Goal: Task Accomplishment & Management: Use online tool/utility

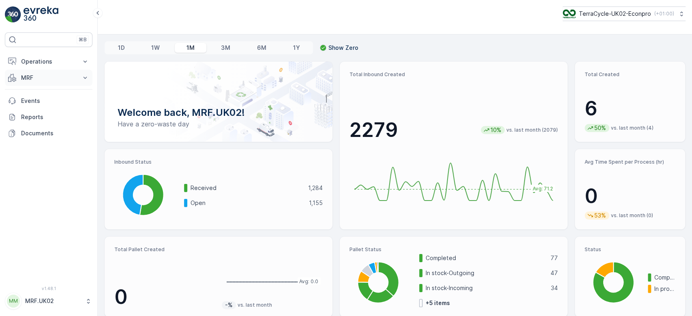
click at [65, 74] on p "MRF" at bounding box center [48, 78] width 55 height 8
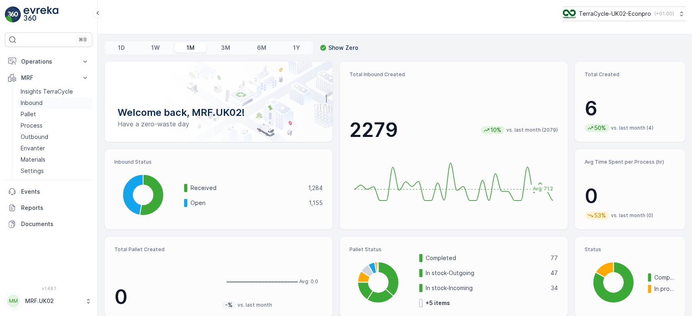
click at [57, 101] on link "Inbound" at bounding box center [54, 102] width 75 height 11
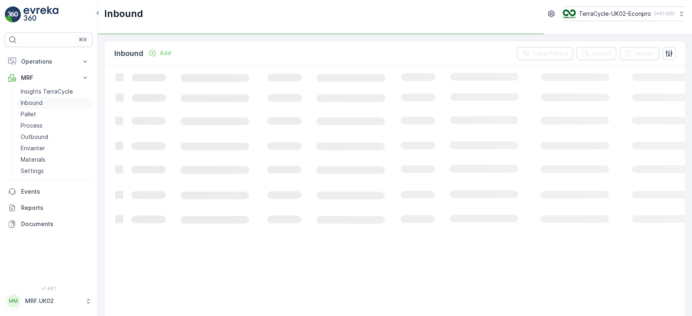
click at [42, 104] on link "Inbound" at bounding box center [54, 102] width 75 height 11
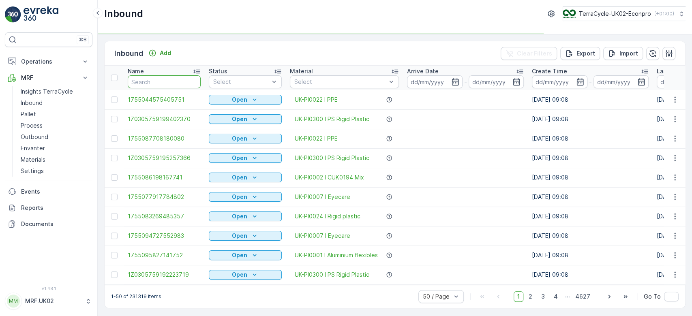
click at [156, 81] on input "text" at bounding box center [164, 81] width 73 height 13
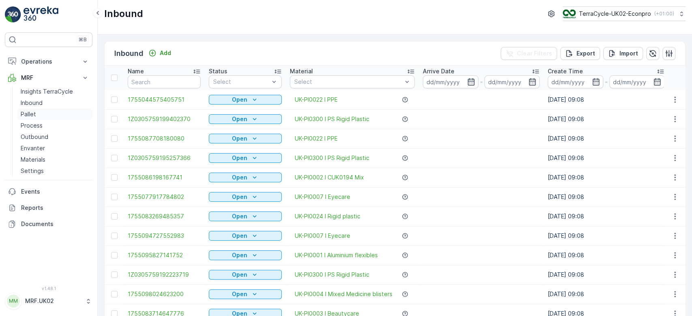
click at [42, 110] on link "Pallet" at bounding box center [54, 114] width 75 height 11
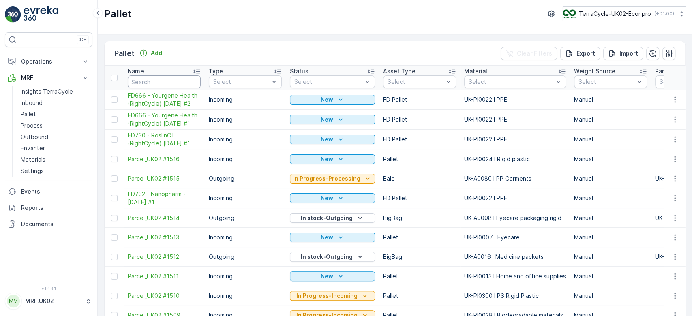
click at [141, 82] on input "text" at bounding box center [164, 81] width 73 height 13
type input "wr"
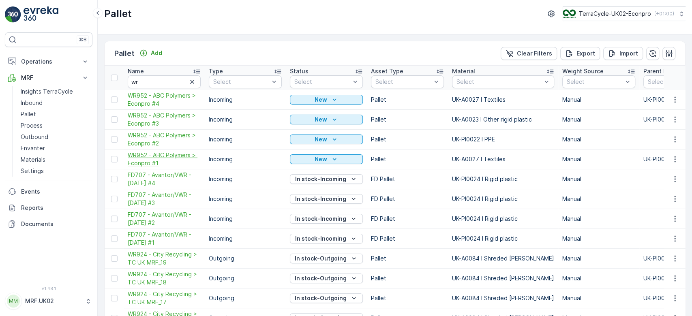
click at [173, 154] on span "WR952 - ABC Polymers > Econpro #1" at bounding box center [164, 159] width 73 height 16
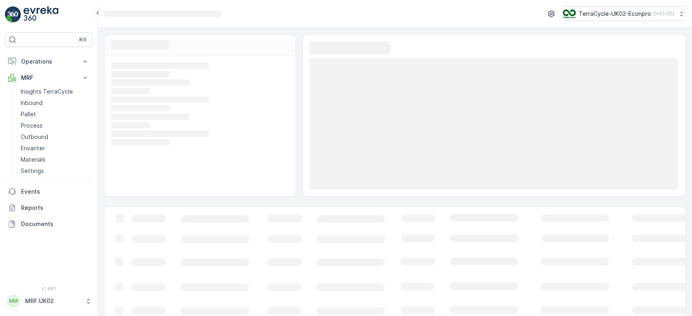
click at [173, 154] on div "Loading... Loading... Loading... Loading... Loading... Loading... Loading... Lo…" at bounding box center [200, 126] width 191 height 141
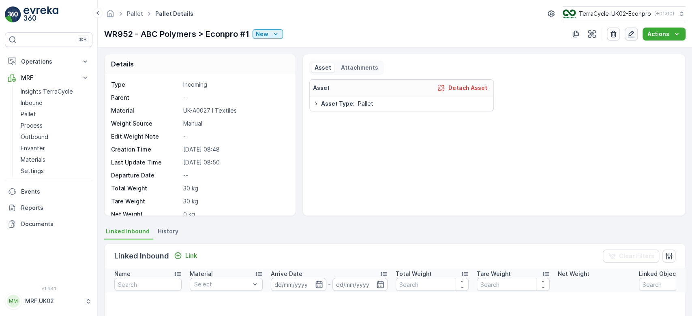
click at [635, 33] on icon "button" at bounding box center [631, 34] width 8 height 8
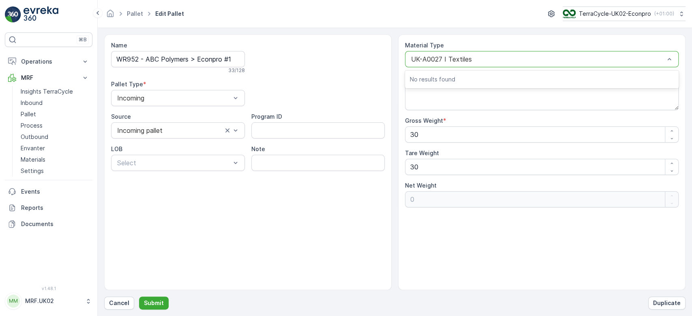
click at [545, 62] on div at bounding box center [537, 59] width 255 height 7
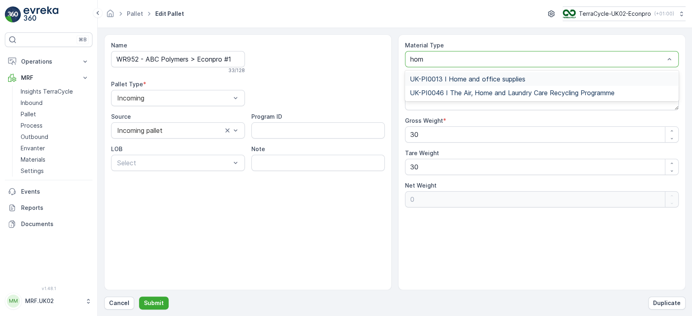
type input "home"
click at [522, 79] on span "UK-PI0013 I Home and office supplies" at bounding box center [468, 78] width 116 height 7
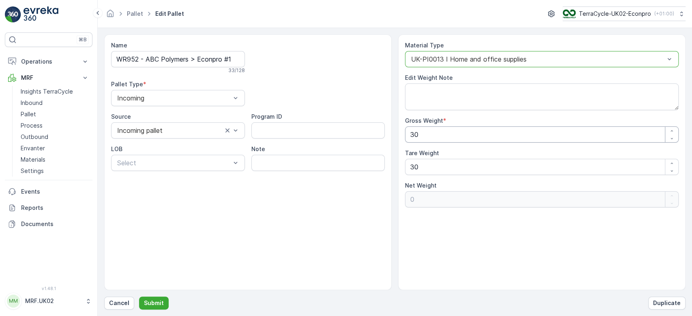
click at [433, 128] on Weight "30" at bounding box center [542, 134] width 274 height 16
type Weight "3"
type Weight "-27"
type Weight "0"
type Weight "5"
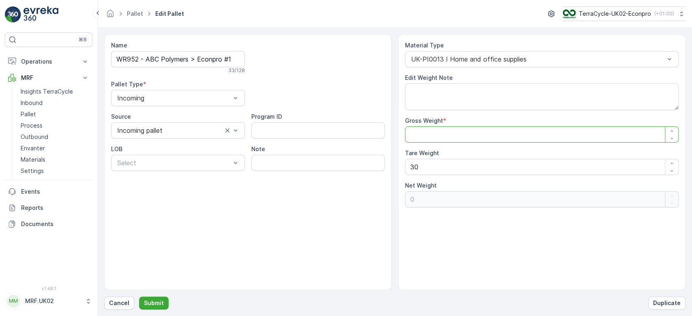
type Weight "-25"
type Weight "55"
type Weight "25"
type Weight "55"
click at [425, 163] on Weight "30" at bounding box center [542, 167] width 274 height 16
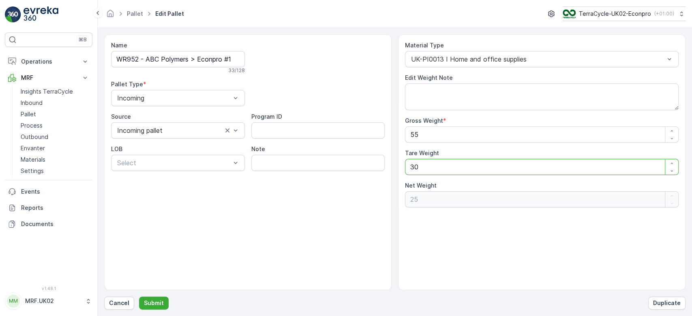
type Weight "3"
type Weight "52"
type Weight "0"
type Weight "1"
type Weight "54"
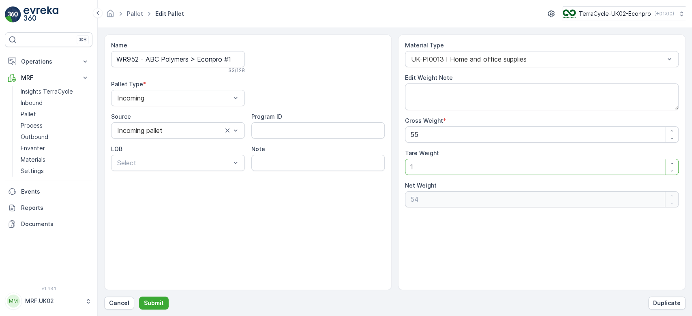
type Weight "11"
type Weight "44"
type Weight "11"
click at [155, 303] on p "Submit" at bounding box center [154, 303] width 20 height 8
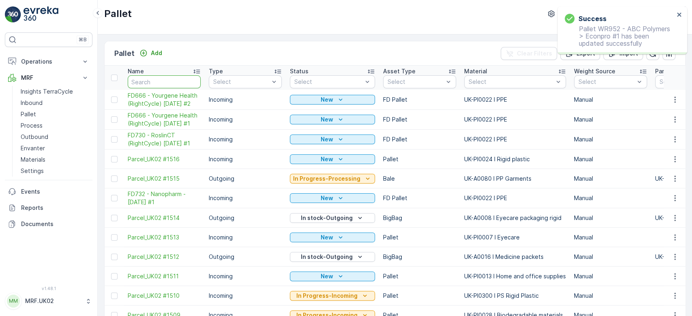
click at [149, 86] on input "text" at bounding box center [164, 81] width 73 height 13
type input "wr"
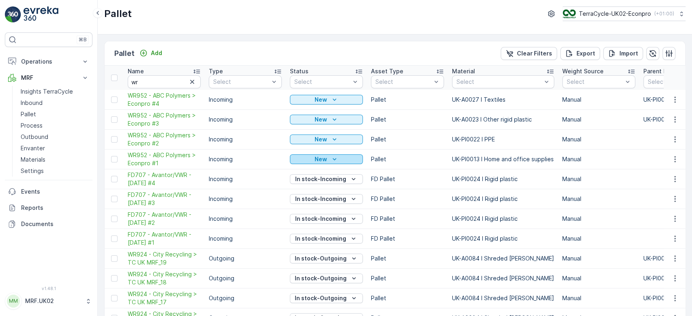
click at [344, 157] on div "New" at bounding box center [326, 159] width 66 height 8
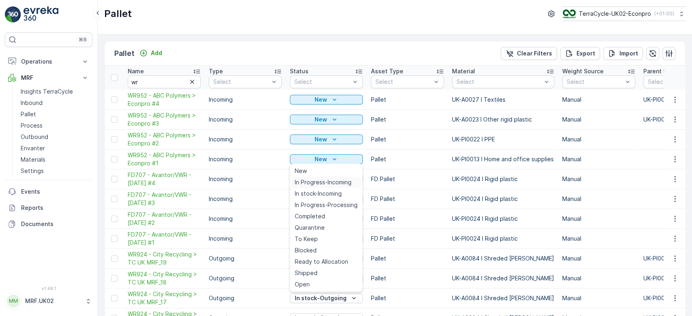
click at [339, 182] on span "In Progress-Incoming" at bounding box center [323, 182] width 57 height 8
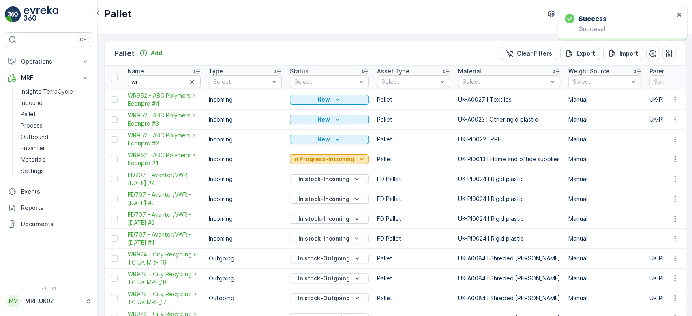
click at [338, 156] on p "In Progress-Incoming" at bounding box center [323, 159] width 61 height 8
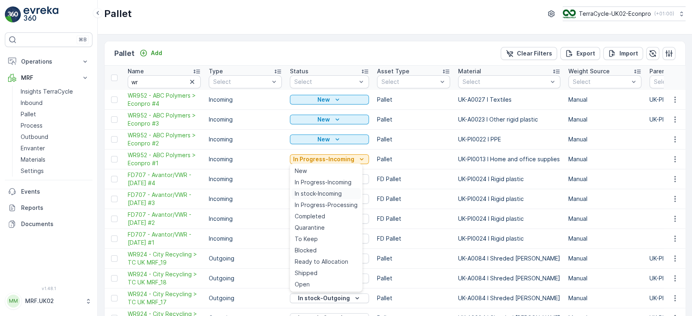
click at [335, 193] on span "In stock-Incoming" at bounding box center [318, 194] width 47 height 8
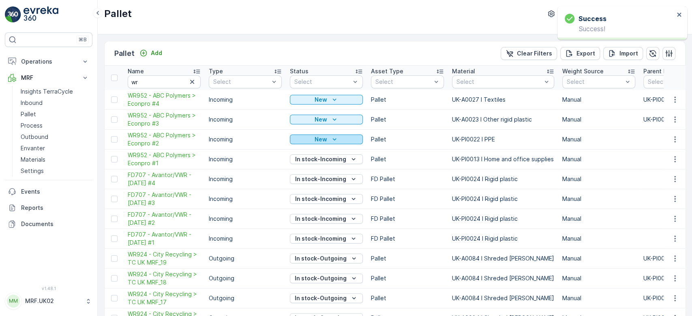
click at [332, 139] on icon "New" at bounding box center [334, 139] width 8 height 8
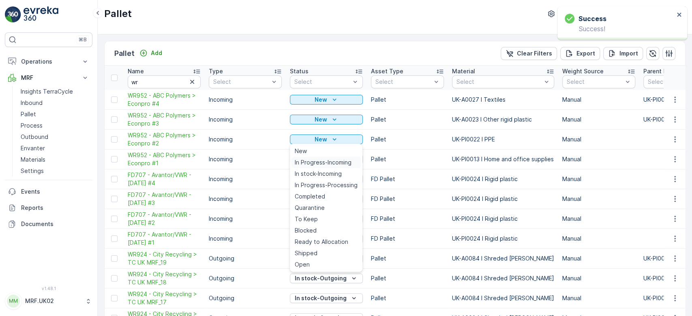
click at [331, 159] on span "In Progress-Incoming" at bounding box center [323, 163] width 57 height 8
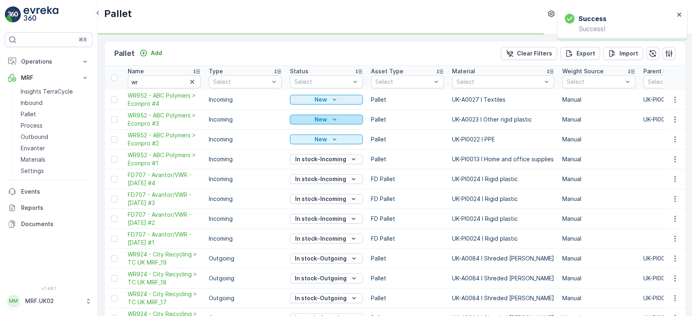
click at [330, 115] on button "New" at bounding box center [326, 120] width 73 height 10
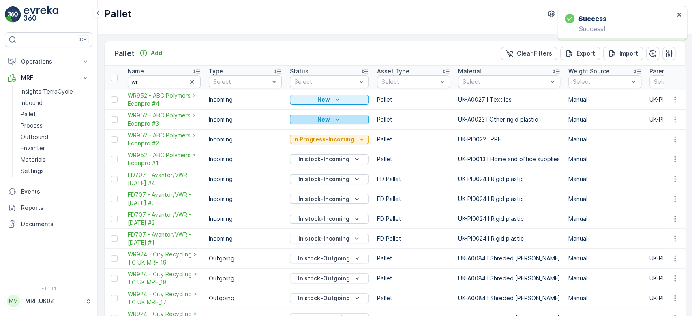
click at [330, 116] on div "New" at bounding box center [329, 120] width 73 height 8
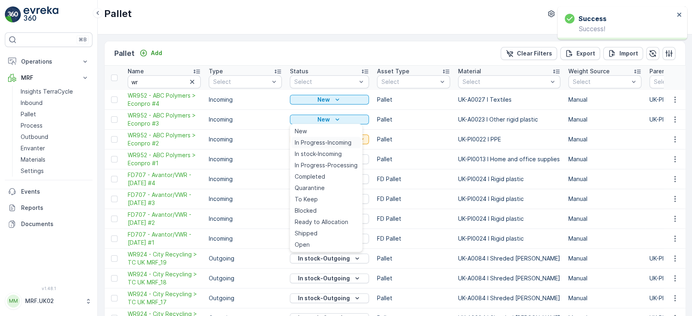
click at [339, 139] on span "In Progress-Incoming" at bounding box center [323, 143] width 57 height 8
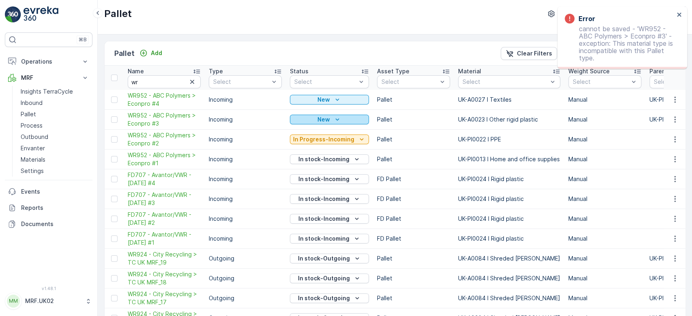
click at [343, 122] on div "New" at bounding box center [329, 120] width 73 height 8
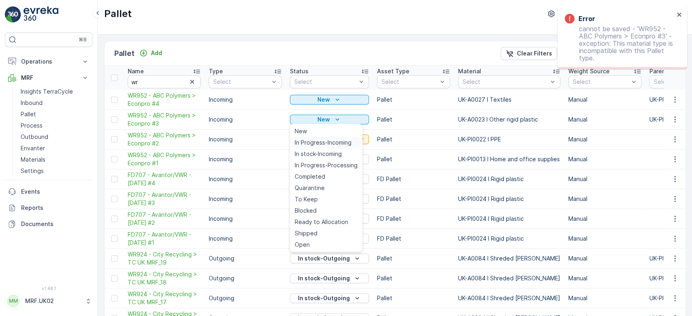
click at [337, 144] on span "In Progress-Incoming" at bounding box center [323, 143] width 57 height 8
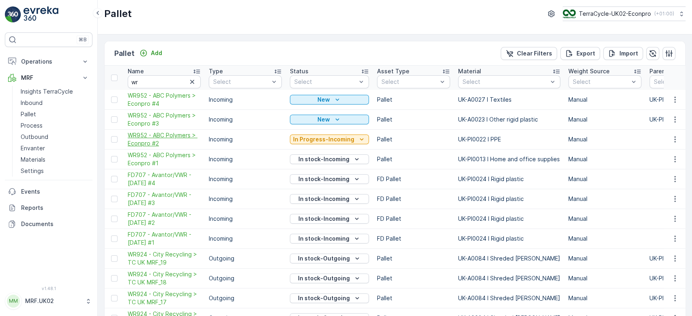
click at [159, 133] on span "WR952 - ABC Polymers > Econpro #2" at bounding box center [164, 139] width 73 height 16
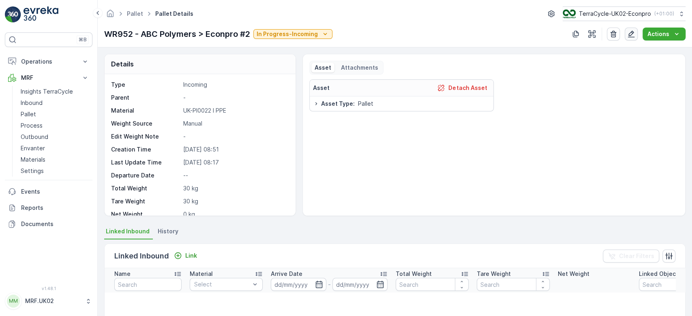
click at [638, 38] on button "button" at bounding box center [631, 34] width 13 height 13
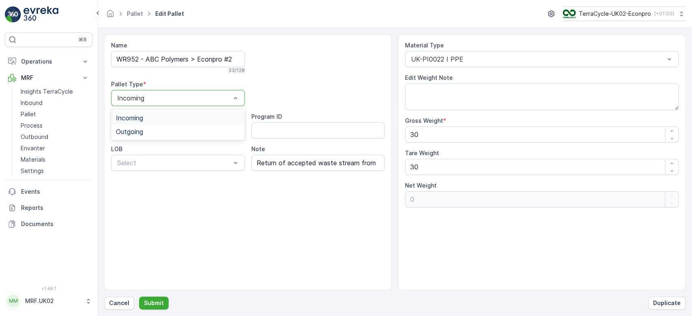
click at [223, 97] on div at bounding box center [173, 97] width 115 height 7
click at [208, 123] on div "Incoming" at bounding box center [178, 118] width 134 height 14
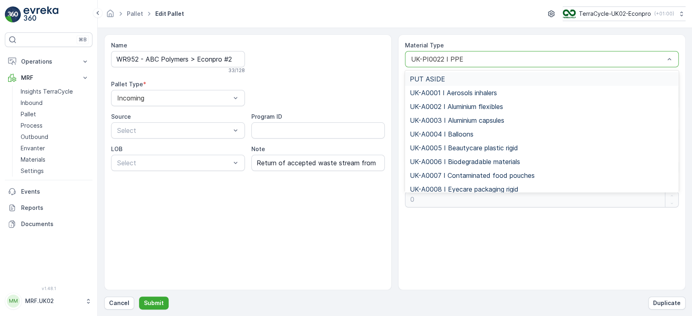
click at [456, 56] on div at bounding box center [537, 59] width 255 height 7
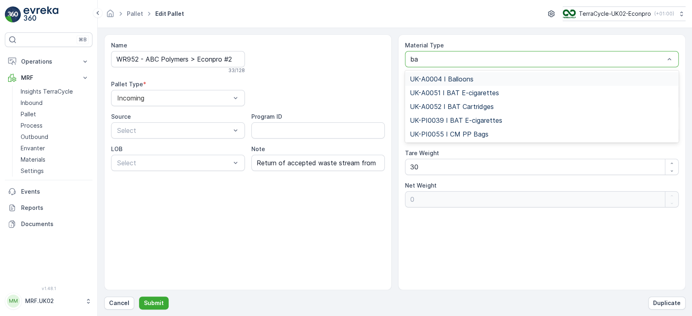
type input "b"
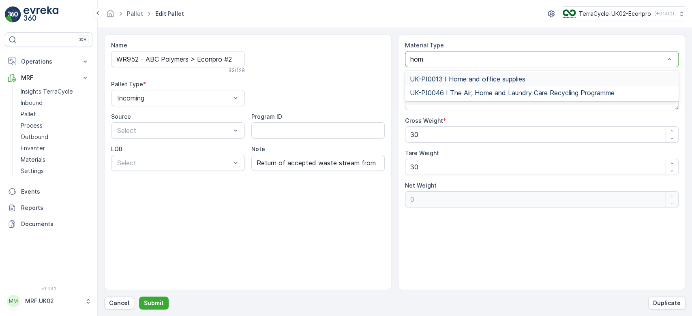
type input "home"
click at [506, 80] on span "UK-PI0013 I Home and office supplies" at bounding box center [468, 78] width 116 height 7
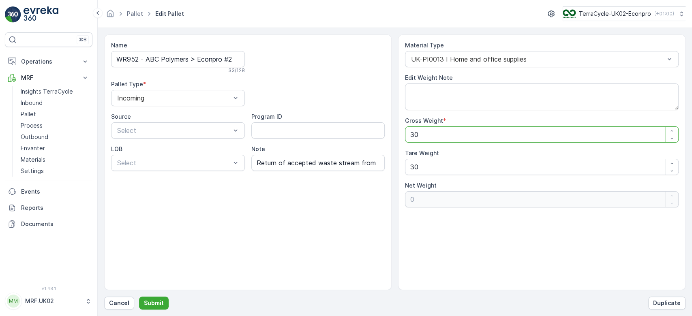
click at [451, 138] on Weight "30" at bounding box center [542, 134] width 274 height 16
type Weight "3"
type Weight "-27"
type Weight "0"
type Weight "7"
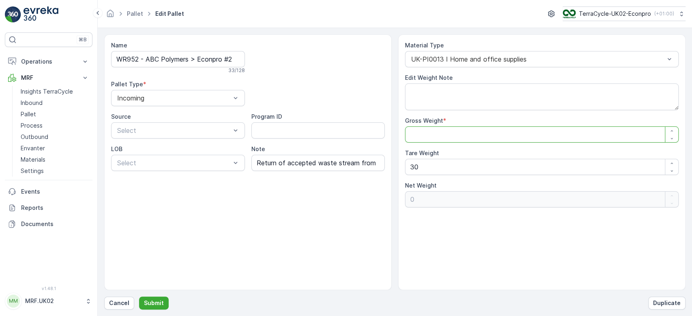
type Weight "-23"
type Weight "77"
type Weight "47"
type Weight "77"
click at [431, 165] on Weight "30" at bounding box center [542, 167] width 274 height 16
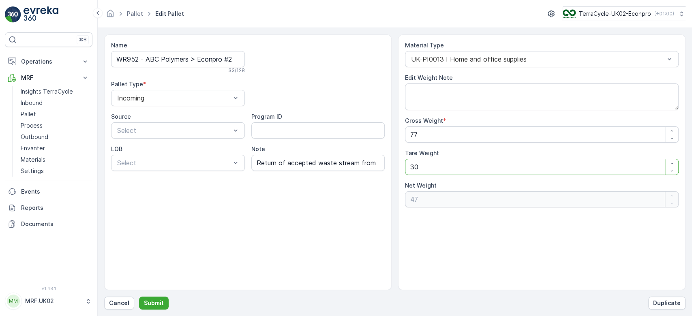
type Weight "3"
type Weight "74"
type Weight "0"
type Weight "1"
type Weight "76"
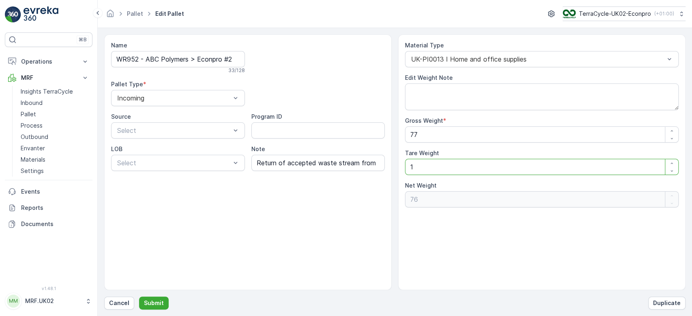
type Weight "15"
type Weight "62"
type Weight "15"
click at [161, 303] on p "Submit" at bounding box center [154, 303] width 20 height 8
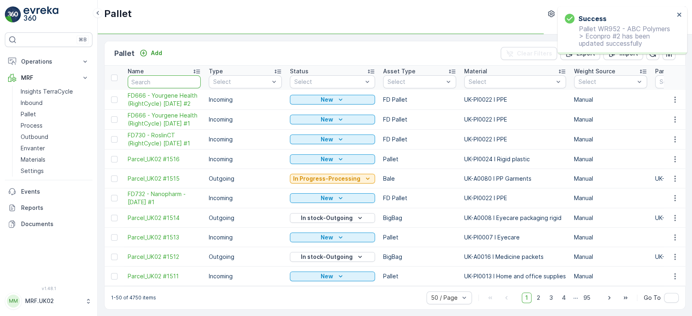
click at [176, 78] on input "text" at bounding box center [164, 81] width 73 height 13
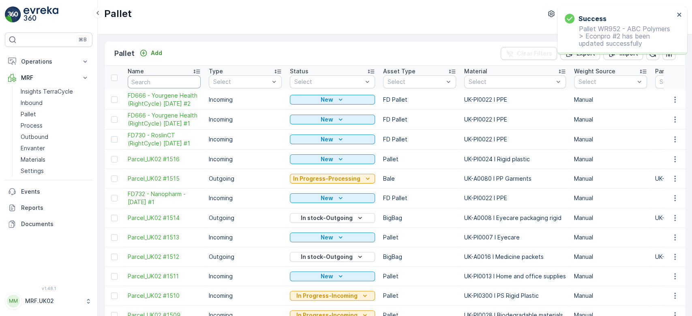
click at [176, 78] on input "text" at bounding box center [164, 81] width 73 height 13
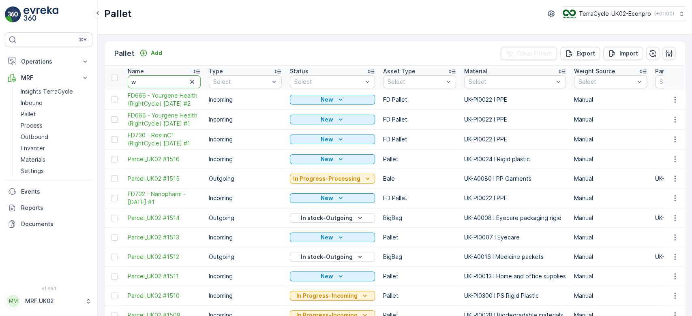
type input "wr"
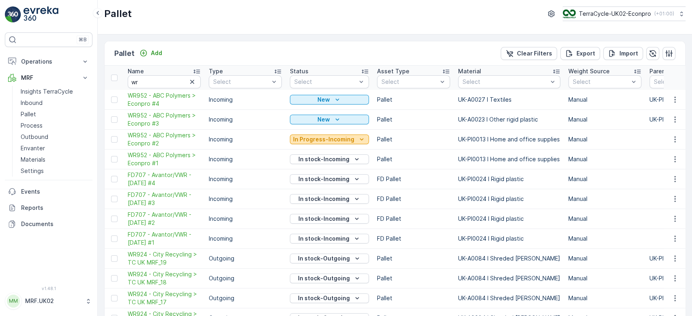
click at [322, 137] on p "In Progress-Incoming" at bounding box center [323, 139] width 61 height 8
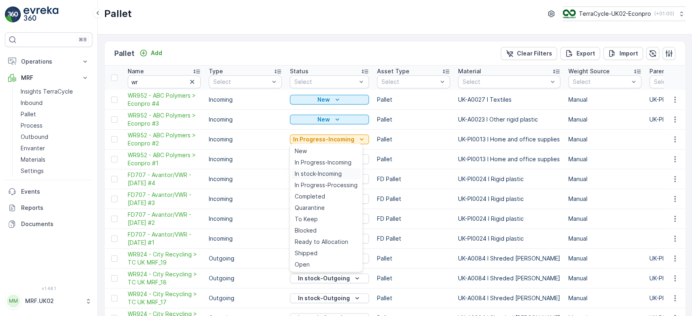
click at [332, 173] on span "In stock-Incoming" at bounding box center [318, 174] width 47 height 8
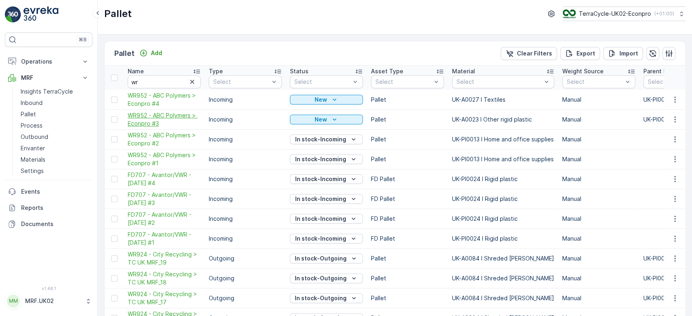
click at [167, 114] on span "WR952 - ABC Polymers > Econpro #3" at bounding box center [164, 119] width 73 height 16
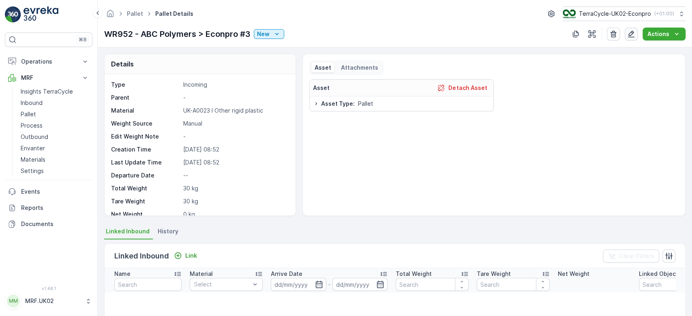
click at [632, 34] on icon "button" at bounding box center [631, 34] width 7 height 7
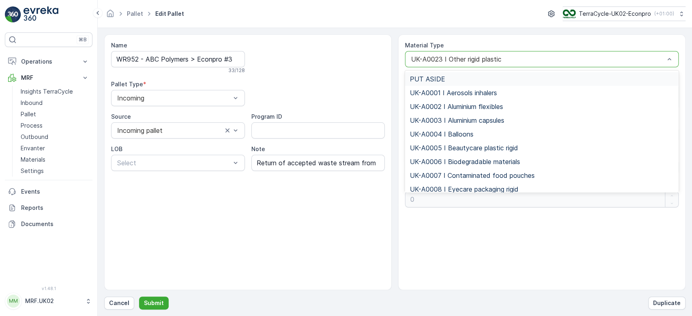
click at [456, 58] on div at bounding box center [537, 59] width 255 height 7
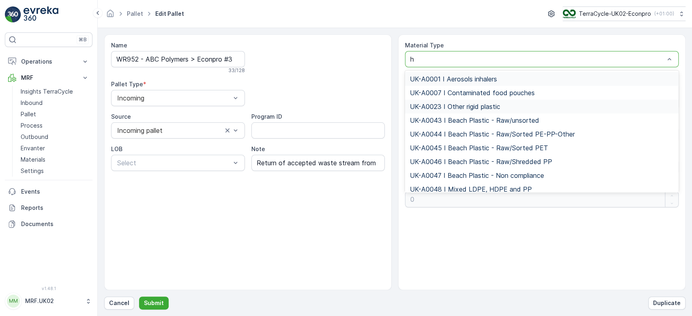
type input "ho"
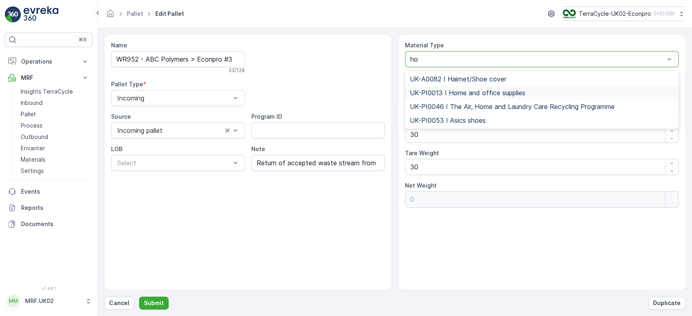
click at [467, 87] on div "UK-PI0013 I Home and office supplies" at bounding box center [542, 93] width 274 height 14
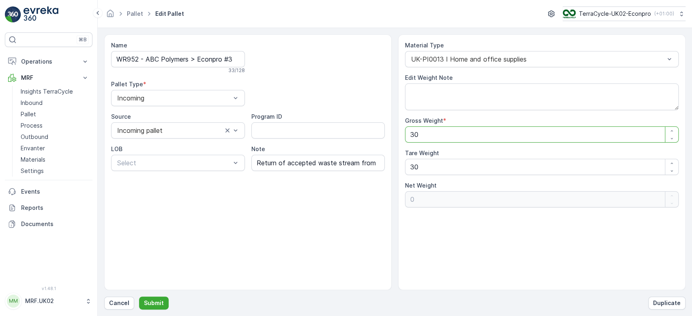
click at [431, 133] on Weight "30" at bounding box center [542, 134] width 274 height 16
type Weight "3"
type Weight "-27"
type Weight "0"
type Weight "1"
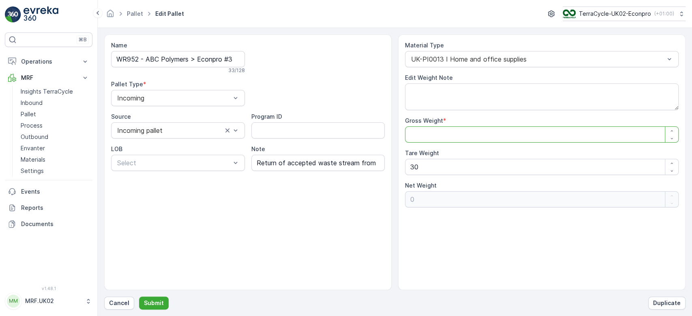
type Weight "-29"
type Weight "10"
type Weight "-20"
type Weight "100"
type Weight "70"
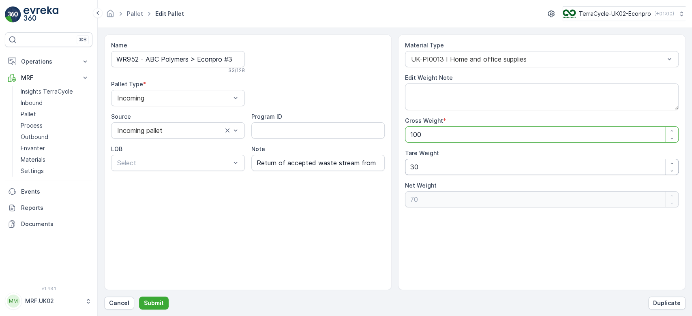
type Weight "100"
click at [422, 170] on Weight "30" at bounding box center [542, 167] width 274 height 16
type Weight "3"
type Weight "97"
type Weight "0"
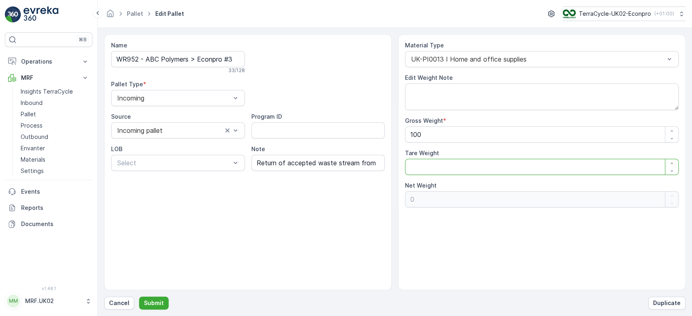
type Weight "1"
type Weight "99"
type Weight "12"
type Weight "88"
type Weight "12"
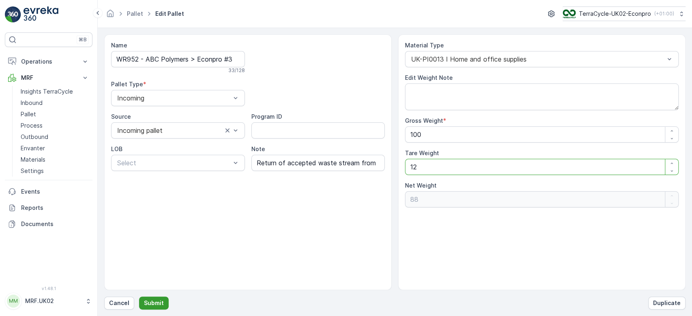
click at [156, 301] on p "Submit" at bounding box center [154, 303] width 20 height 8
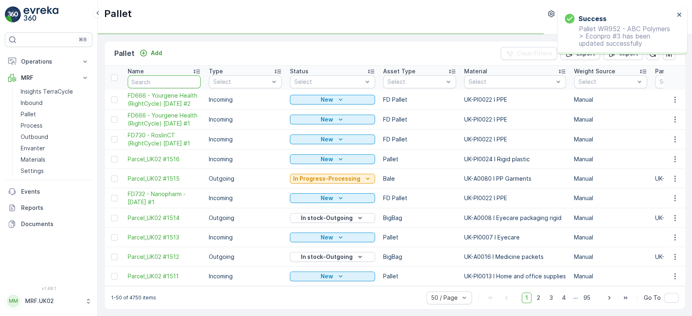
click at [166, 81] on input "text" at bounding box center [164, 81] width 73 height 13
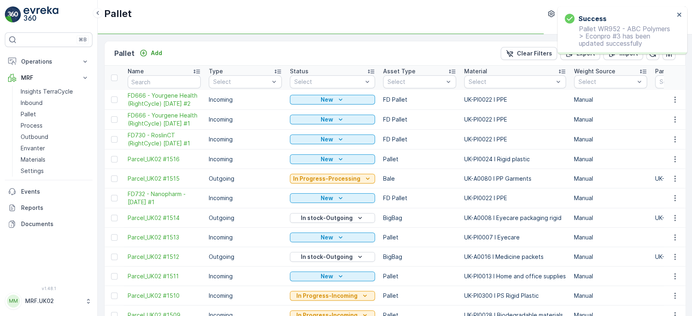
type input "w"
click at [166, 81] on input "w" at bounding box center [164, 81] width 73 height 13
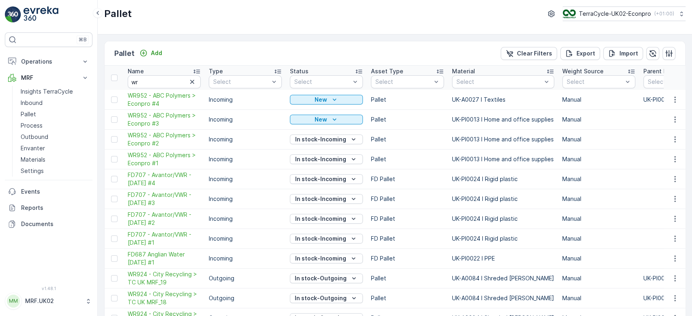
type input "w"
click at [311, 118] on div "New" at bounding box center [326, 120] width 66 height 8
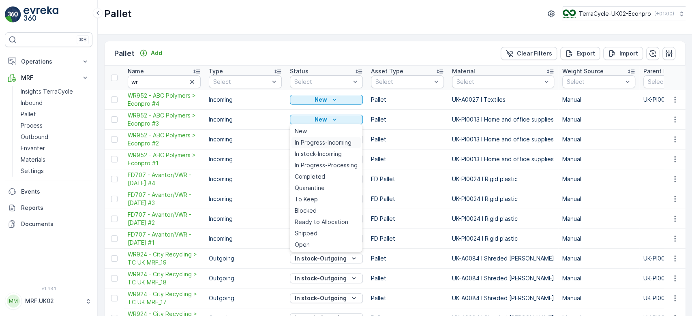
click at [319, 140] on span "In Progress-Incoming" at bounding box center [323, 143] width 57 height 8
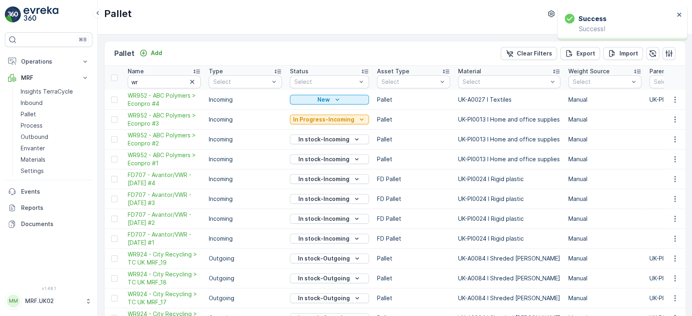
click at [330, 117] on p "In Progress-Incoming" at bounding box center [323, 120] width 61 height 8
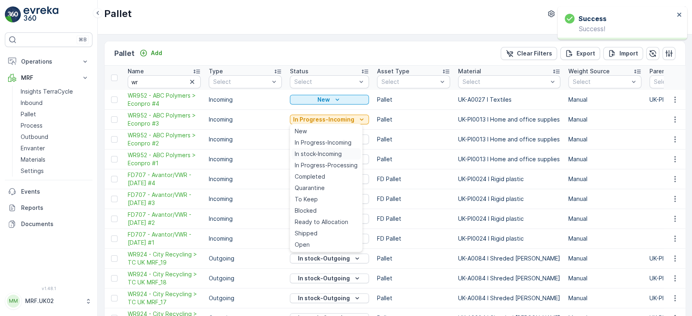
click at [330, 154] on span "In stock-Incoming" at bounding box center [318, 154] width 47 height 8
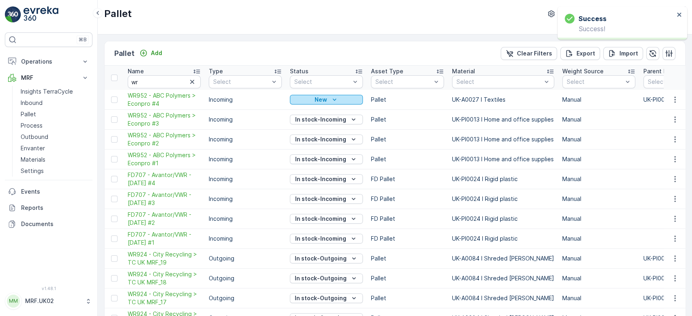
click at [320, 101] on p "New" at bounding box center [321, 100] width 13 height 8
click at [161, 92] on span "WR952 - ABC Polymers > Econpro #4" at bounding box center [164, 100] width 73 height 16
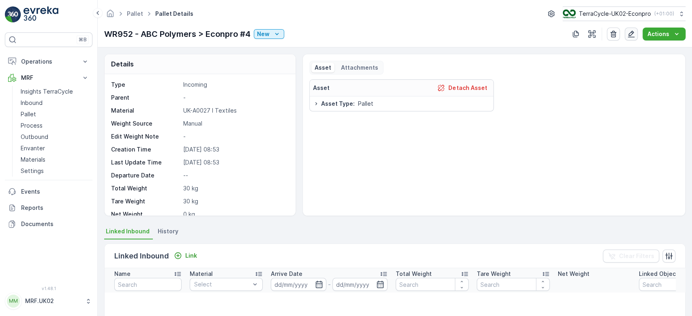
click at [633, 34] on icon "button" at bounding box center [631, 34] width 8 height 8
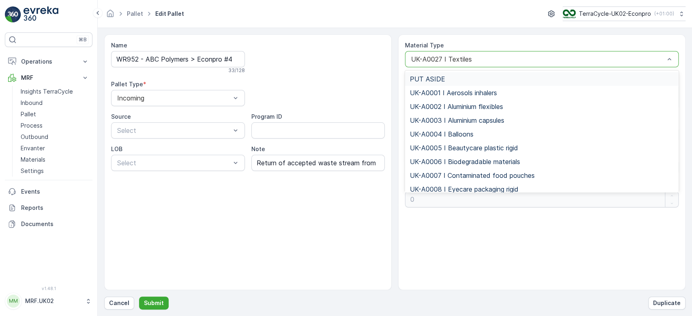
click at [498, 65] on div "UK-A0027 I Textiles" at bounding box center [542, 59] width 274 height 16
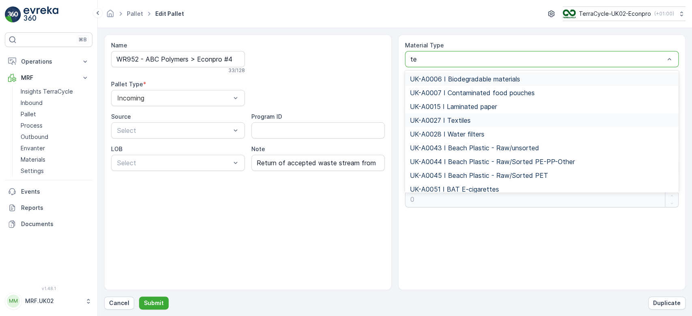
type input "tex"
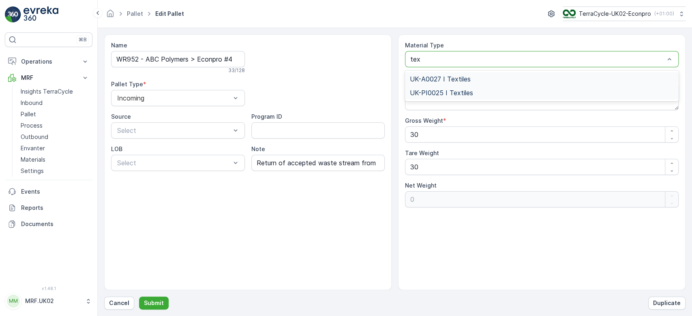
click at [422, 91] on span "UK-PI0025 I Textiles" at bounding box center [441, 92] width 63 height 7
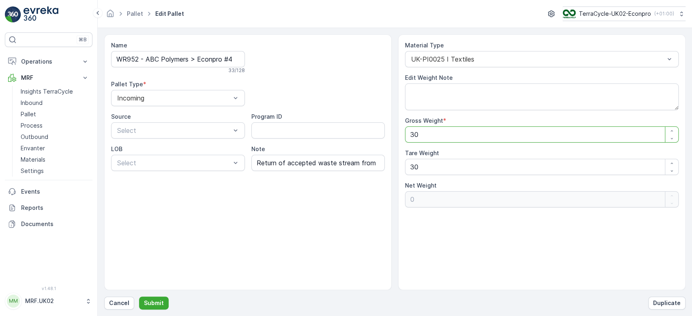
click at [450, 130] on Weight "30" at bounding box center [542, 134] width 274 height 16
type Weight "3"
type Weight "-27"
type Weight "0"
type Weight "4"
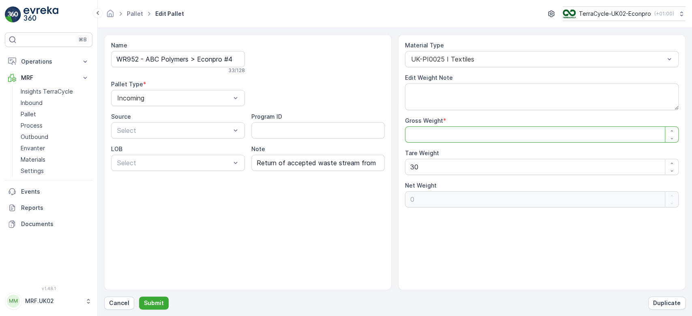
type Weight "-26"
type Weight "44"
type Weight "14"
type Weight "44"
click at [420, 174] on Weight "30" at bounding box center [542, 167] width 274 height 16
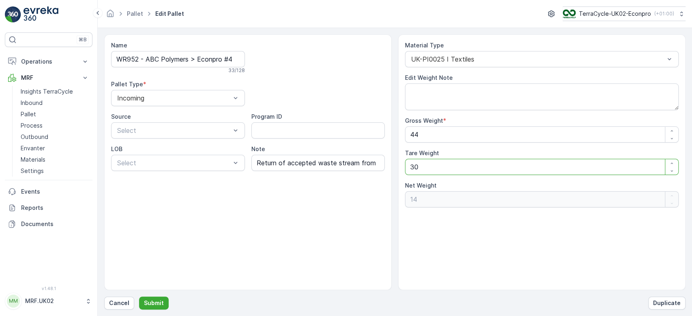
type Weight "3"
type Weight "41"
type Weight "0"
type Weight "1"
type Weight "43"
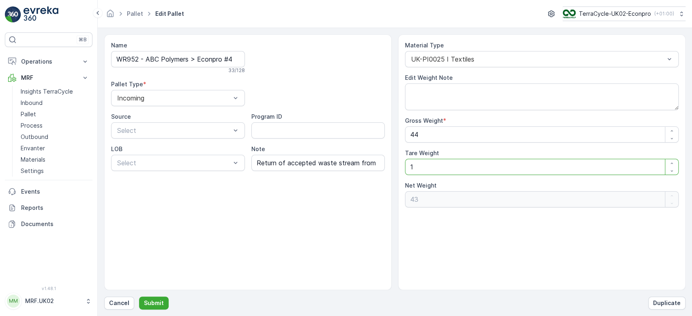
type Weight "10"
type Weight "34"
type Weight "10"
click at [146, 300] on p "Submit" at bounding box center [154, 303] width 20 height 8
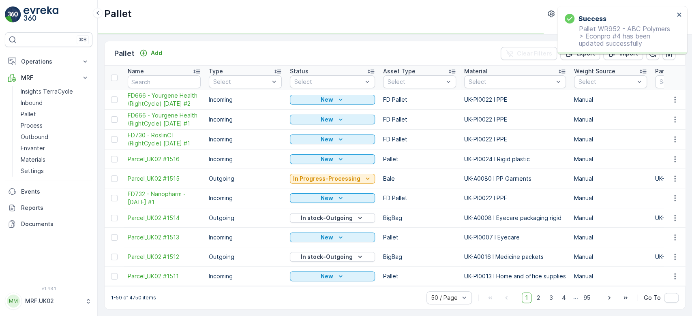
click at [146, 300] on p "1-50 of 4750 items" at bounding box center [133, 298] width 45 height 6
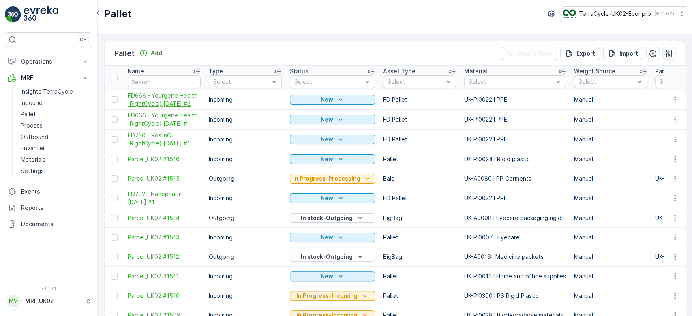
click at [189, 96] on span "FD666 - Yourgene Health (RightCycle) 21.08.2025 #2" at bounding box center [164, 100] width 73 height 16
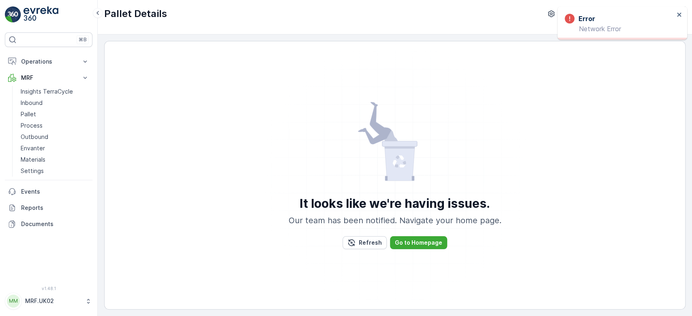
click at [189, 96] on div "It looks like we're having issues. Our team has been notified. Navigate your ho…" at bounding box center [394, 175] width 561 height 252
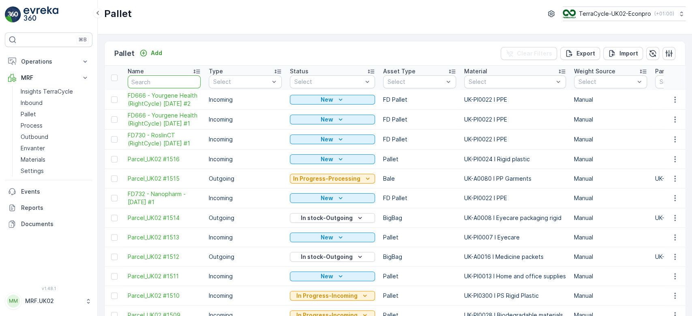
click at [150, 77] on input "text" at bounding box center [164, 81] width 73 height 13
type input "wr"
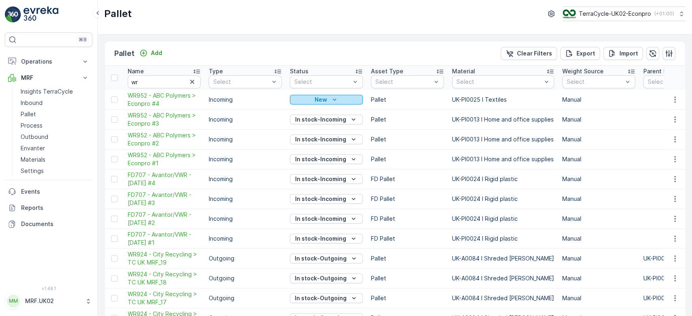
click at [325, 101] on p "New" at bounding box center [321, 100] width 13 height 8
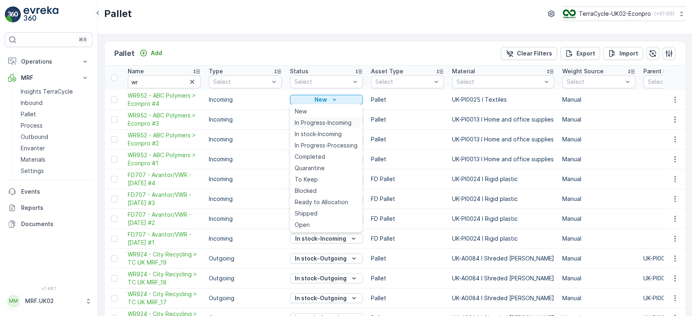
click at [337, 122] on span "In Progress-Incoming" at bounding box center [323, 123] width 57 height 8
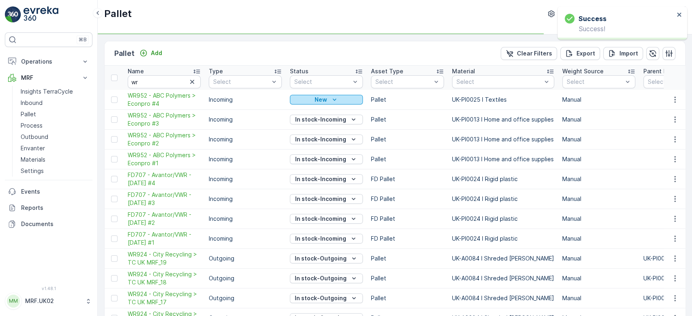
click at [337, 99] on icon "New" at bounding box center [334, 100] width 8 height 8
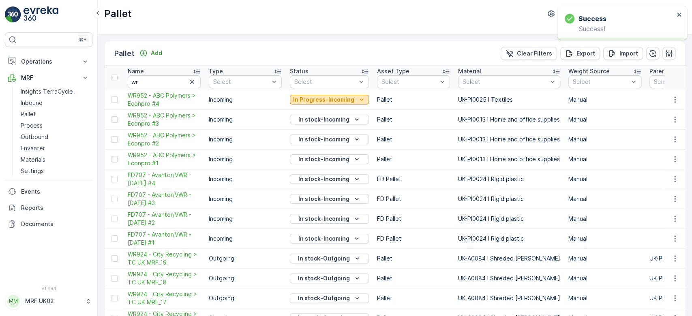
click at [329, 99] on p "In Progress-Incoming" at bounding box center [323, 100] width 61 height 8
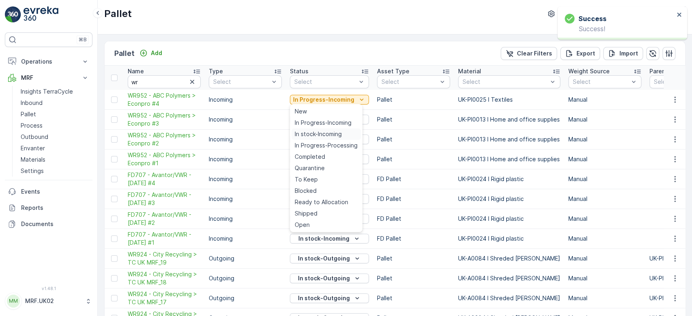
click at [332, 131] on span "In stock-Incoming" at bounding box center [318, 134] width 47 height 8
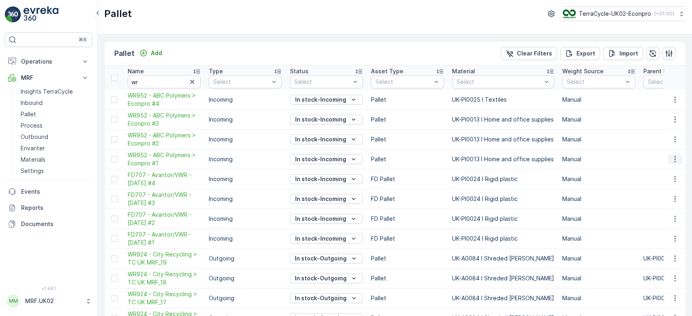
click at [671, 161] on icon "button" at bounding box center [675, 159] width 8 height 8
click at [655, 216] on span "Print QR" at bounding box center [653, 216] width 22 height 8
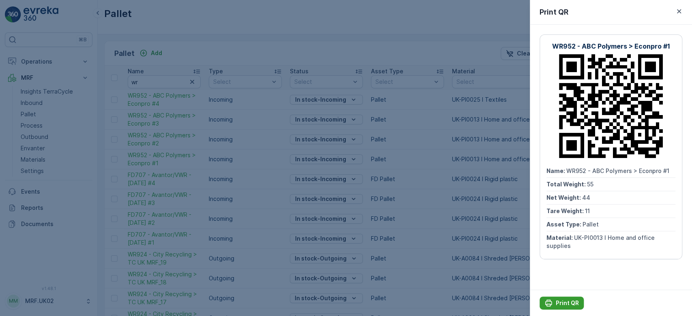
click at [555, 298] on button "Print QR" at bounding box center [562, 303] width 44 height 13
click at [450, 207] on div at bounding box center [346, 158] width 692 height 316
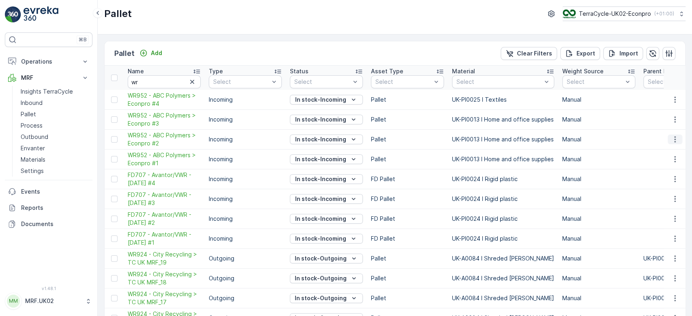
click at [674, 141] on icon "button" at bounding box center [674, 140] width 1 height 6
click at [653, 196] on span "Print QR" at bounding box center [653, 197] width 22 height 8
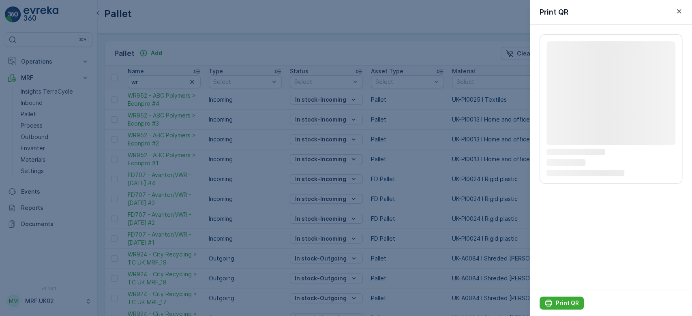
click at [653, 196] on div "Loading... Loading... Loading... Loading..." at bounding box center [611, 157] width 162 height 265
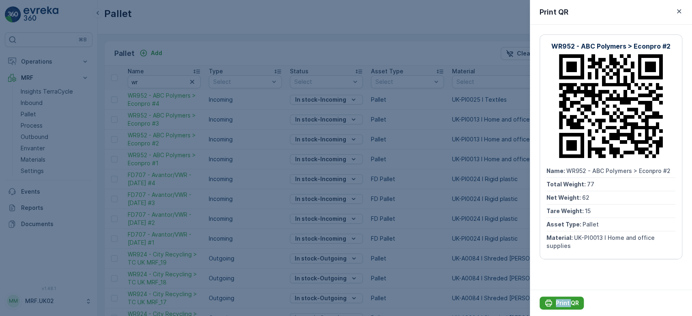
click at [565, 298] on button "Print QR" at bounding box center [562, 303] width 44 height 13
click at [401, 167] on div at bounding box center [346, 158] width 692 height 316
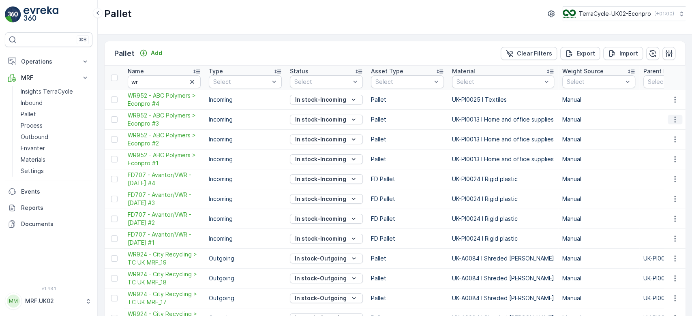
click at [671, 122] on icon "button" at bounding box center [675, 120] width 8 height 8
click at [661, 173] on span "Print QR" at bounding box center [653, 177] width 22 height 8
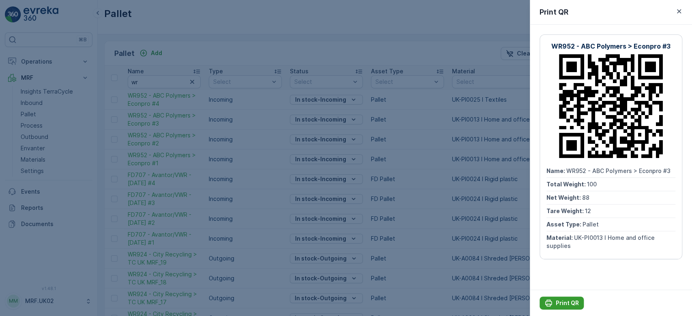
click at [562, 302] on p "Print QR" at bounding box center [567, 303] width 23 height 8
click at [351, 212] on div at bounding box center [346, 158] width 692 height 316
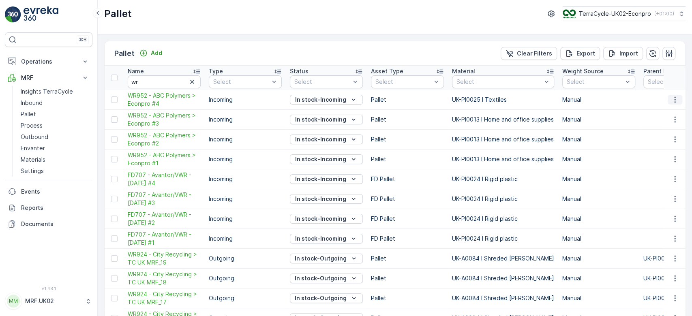
click at [671, 101] on icon "button" at bounding box center [675, 100] width 8 height 8
click at [659, 157] on span "Print QR" at bounding box center [653, 157] width 22 height 8
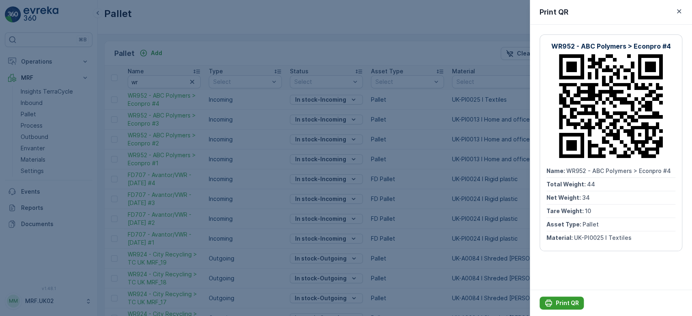
click at [564, 300] on p "Print QR" at bounding box center [567, 303] width 23 height 8
click at [406, 244] on div at bounding box center [346, 158] width 692 height 316
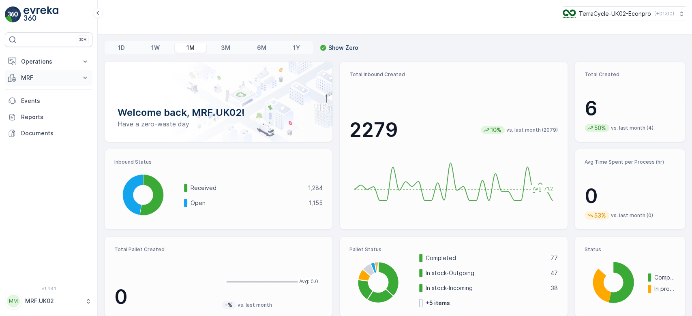
click at [68, 77] on p "MRF" at bounding box center [48, 78] width 55 height 8
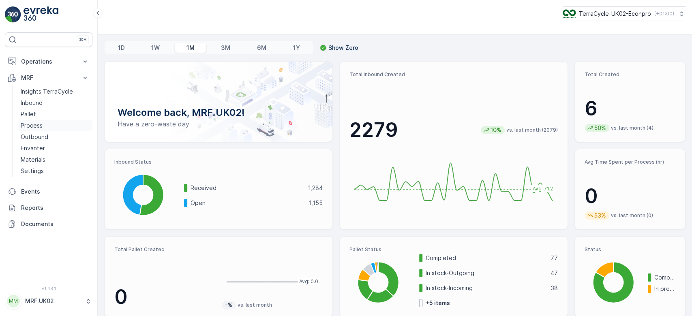
click at [44, 125] on link "Process" at bounding box center [54, 125] width 75 height 11
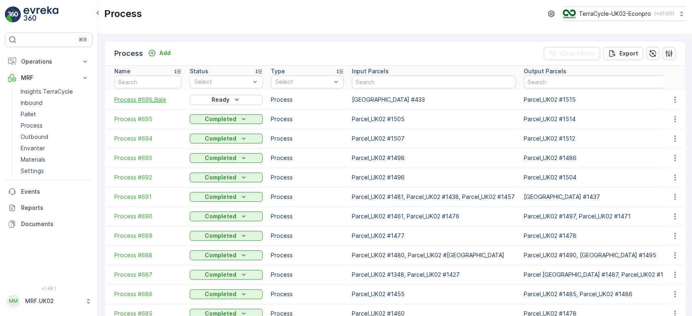
click at [152, 97] on span "Process #696_Bale" at bounding box center [147, 100] width 67 height 8
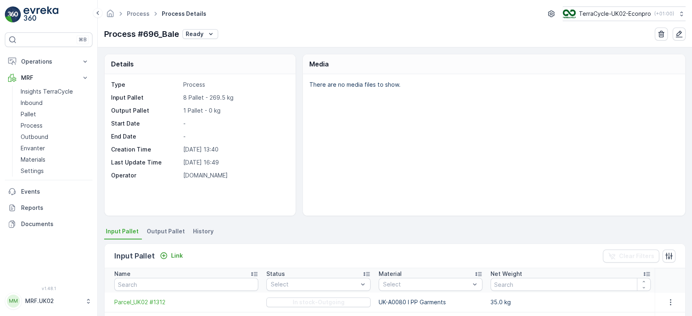
click at [167, 230] on span "Output Pallet" at bounding box center [166, 231] width 38 height 8
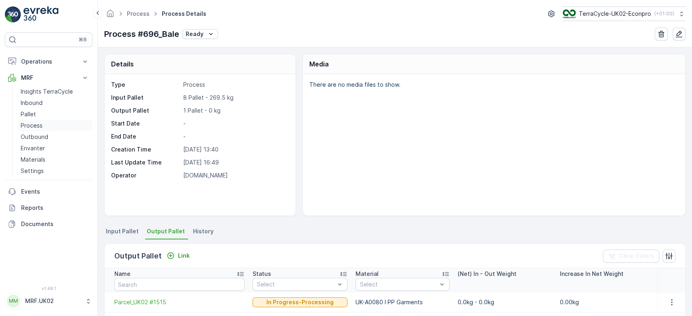
click at [51, 128] on link "Process" at bounding box center [54, 125] width 75 height 11
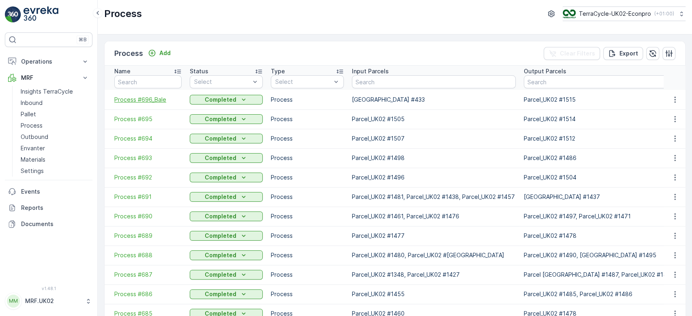
click at [160, 98] on span "Process #696_Bale" at bounding box center [147, 100] width 67 height 8
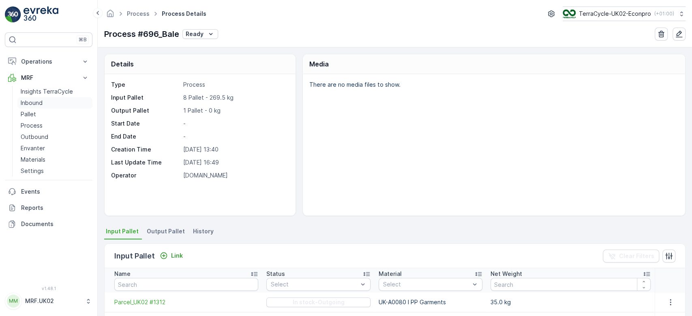
click at [30, 106] on p "Inbound" at bounding box center [32, 103] width 22 height 8
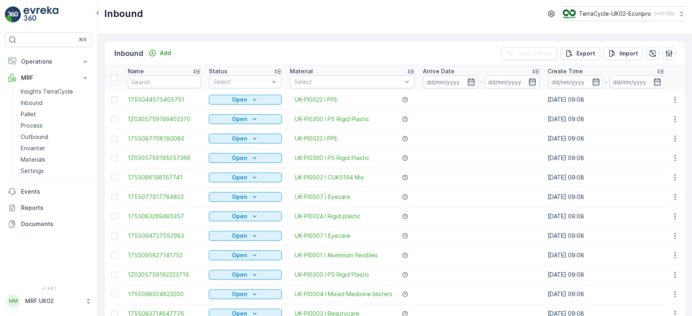
click at [231, 49] on div "Inbound Add Clear Filters Export Import" at bounding box center [395, 53] width 581 height 24
click at [45, 128] on link "Process" at bounding box center [54, 125] width 75 height 11
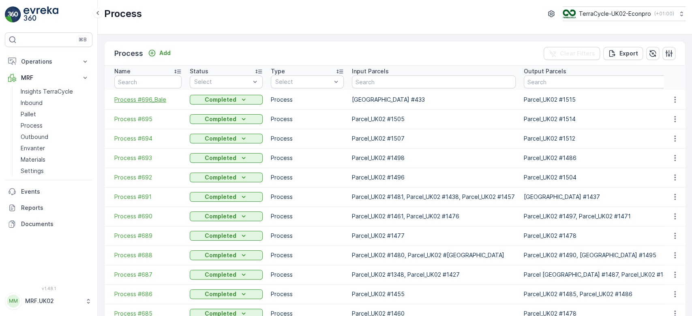
click at [147, 102] on span "Process #696_Bale" at bounding box center [147, 100] width 67 height 8
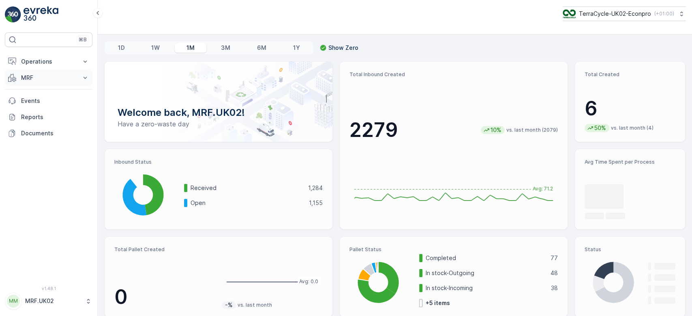
click at [71, 81] on p "MRF" at bounding box center [48, 78] width 55 height 8
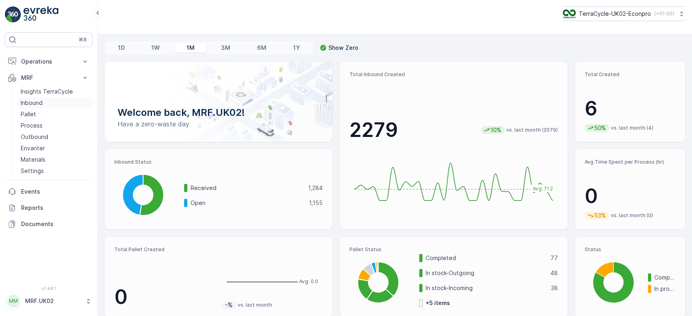
click at [68, 106] on link "Inbound" at bounding box center [54, 102] width 75 height 11
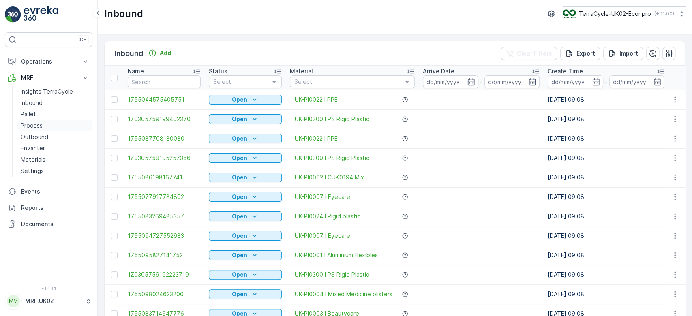
click at [36, 124] on p "Process" at bounding box center [32, 126] width 22 height 8
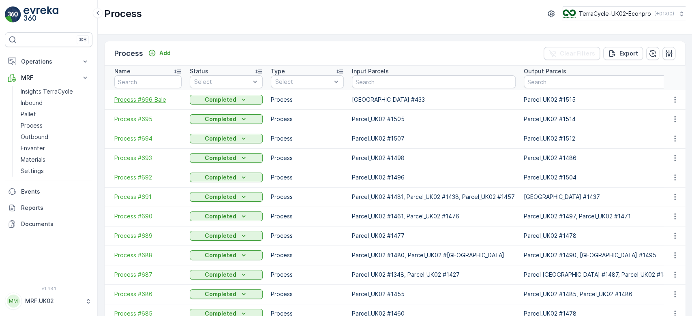
click at [139, 98] on span "Process #696_Bale" at bounding box center [147, 100] width 67 height 8
